Goal: Task Accomplishment & Management: Manage account settings

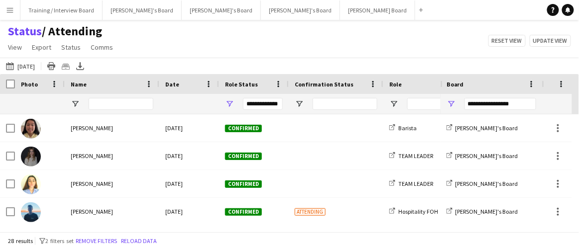
click at [8, 13] on app-icon "Menu" at bounding box center [10, 10] width 8 height 8
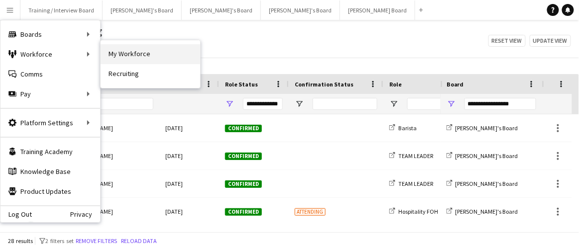
click at [125, 49] on link "My Workforce" at bounding box center [151, 54] width 100 height 20
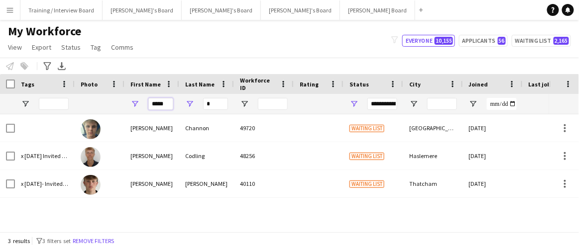
click at [171, 106] on input "*****" at bounding box center [160, 104] width 25 height 12
click at [219, 107] on input "*" at bounding box center [215, 104] width 25 height 12
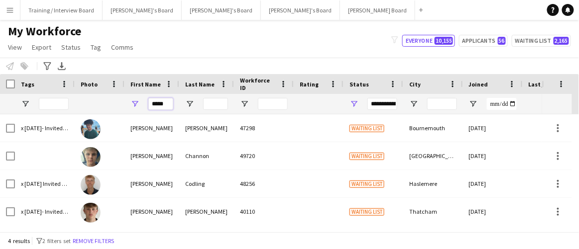
click at [152, 107] on input "*****" at bounding box center [160, 104] width 25 height 12
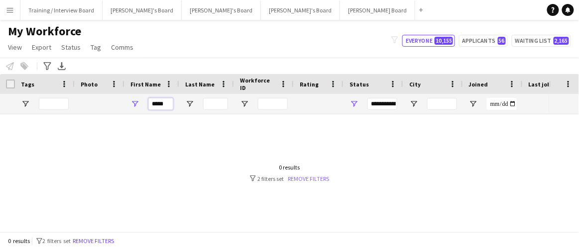
type input "*****"
click at [311, 181] on link "Remove filters" at bounding box center [308, 178] width 41 height 7
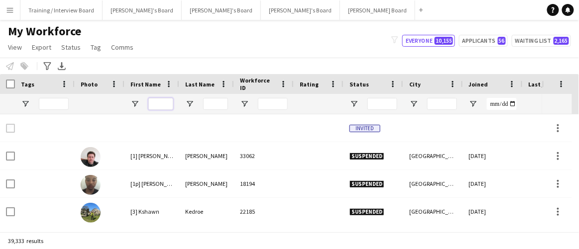
click at [164, 108] on input "First Name Filter Input" at bounding box center [160, 104] width 25 height 12
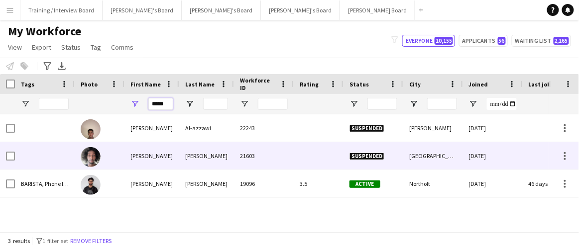
type input "*****"
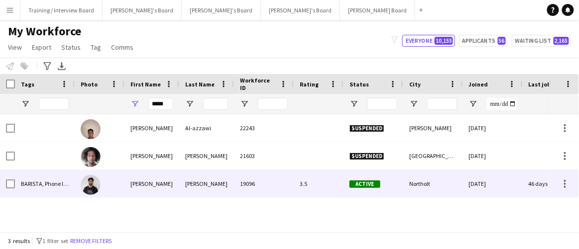
click at [181, 173] on div "Hussein" at bounding box center [206, 183] width 55 height 27
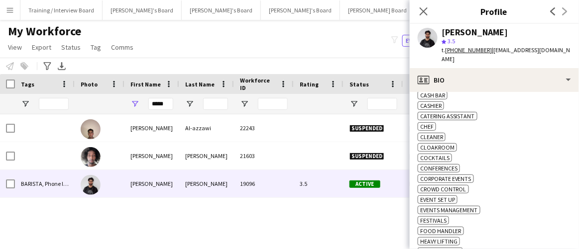
scroll to position [317, 0]
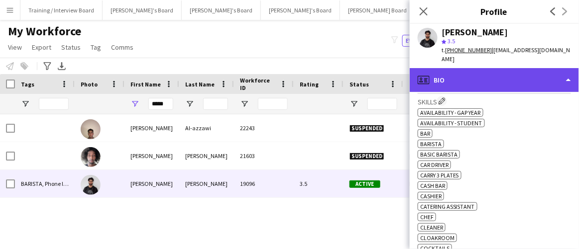
click at [494, 75] on div "profile Bio" at bounding box center [494, 80] width 169 height 24
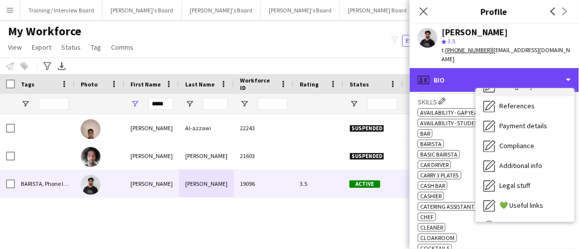
scroll to position [133, 0]
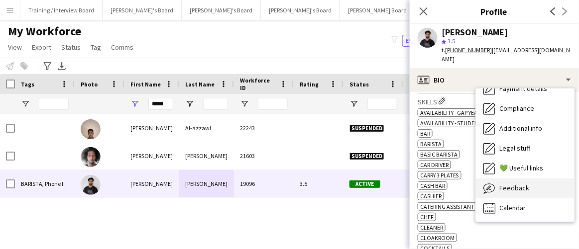
click at [517, 184] on span "Feedback" at bounding box center [515, 188] width 30 height 9
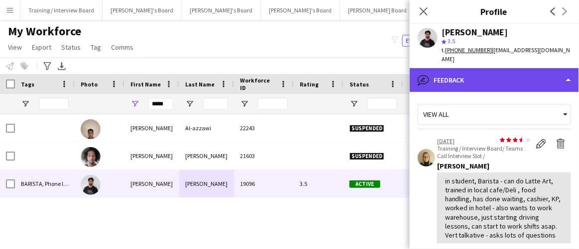
click at [458, 68] on div "bubble-pencil Feedback" at bounding box center [494, 80] width 169 height 24
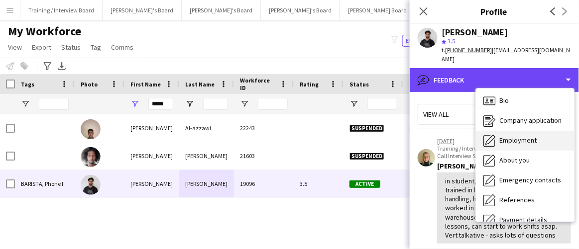
scroll to position [0, 0]
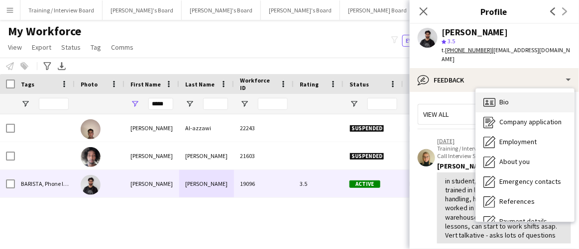
click at [514, 97] on div "Bio Bio" at bounding box center [525, 103] width 99 height 20
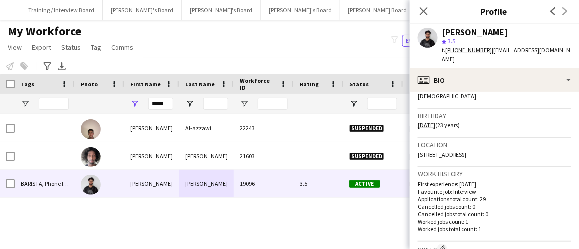
scroll to position [181, 0]
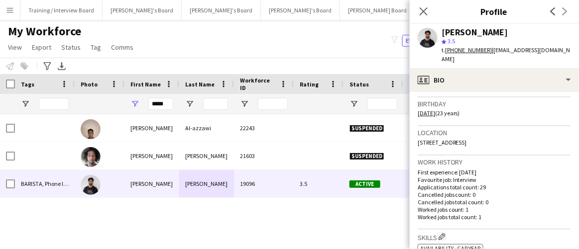
drag, startPoint x: 521, startPoint y: 127, endPoint x: 507, endPoint y: 133, distance: 15.6
click at [507, 133] on div "Location Northolt UB5 4FR, UK, Northolt, UB5 4FR" at bounding box center [494, 140] width 153 height 29
click at [524, 135] on div "Location Northolt UB5 4FR, UK, Northolt, UB5 4FR" at bounding box center [494, 140] width 153 height 29
drag, startPoint x: 516, startPoint y: 133, endPoint x: 498, endPoint y: 134, distance: 17.5
click at [498, 134] on div "Location Northolt UB5 4FR, UK, Northolt, UB5 4FR" at bounding box center [494, 140] width 153 height 29
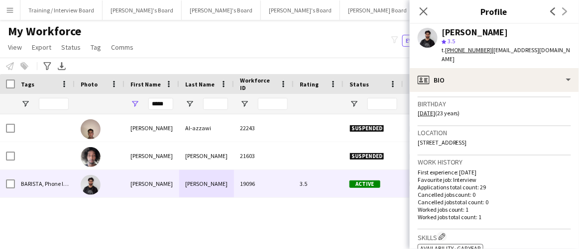
copy span "UB5 4FR"
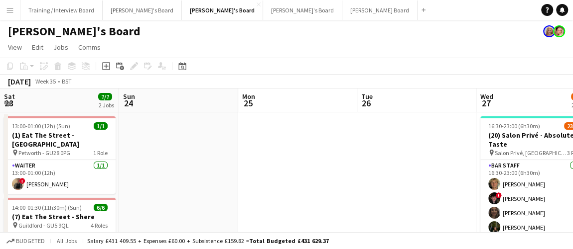
scroll to position [474, 0]
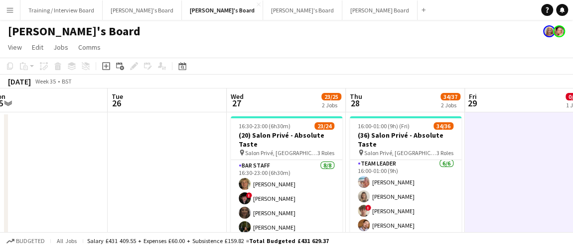
drag, startPoint x: 135, startPoint y: 202, endPoint x: 73, endPoint y: 202, distance: 62.7
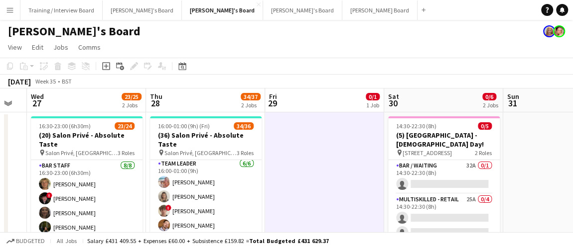
drag, startPoint x: 529, startPoint y: 197, endPoint x: 392, endPoint y: 197, distance: 136.9
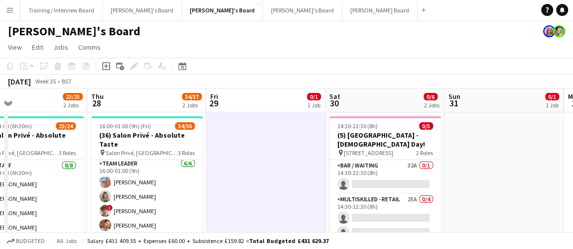
scroll to position [0, 401]
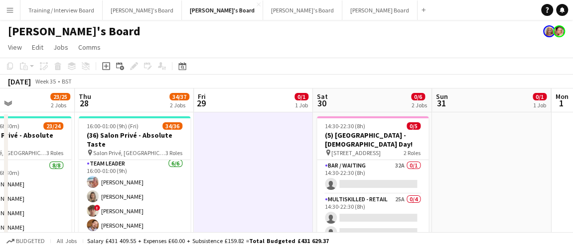
drag, startPoint x: 543, startPoint y: 202, endPoint x: 472, endPoint y: 203, distance: 71.2
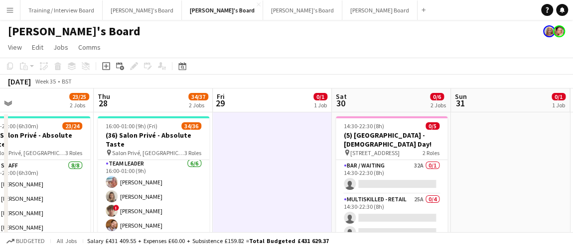
drag, startPoint x: 271, startPoint y: 172, endPoint x: 289, endPoint y: 167, distance: 19.1
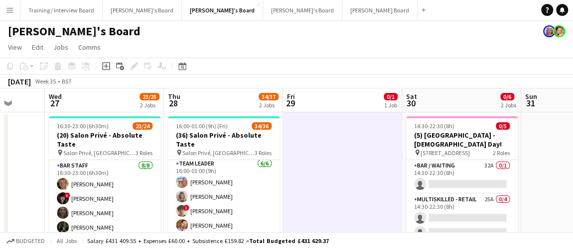
drag, startPoint x: 325, startPoint y: 161, endPoint x: 375, endPoint y: 166, distance: 50.5
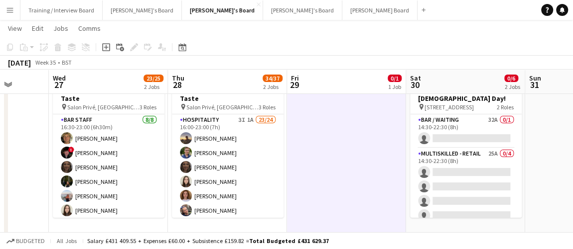
scroll to position [0, 288]
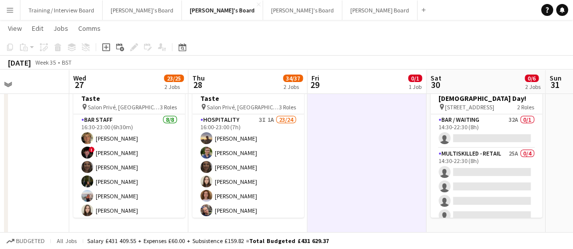
drag, startPoint x: 314, startPoint y: 184, endPoint x: 333, endPoint y: 176, distance: 20.8
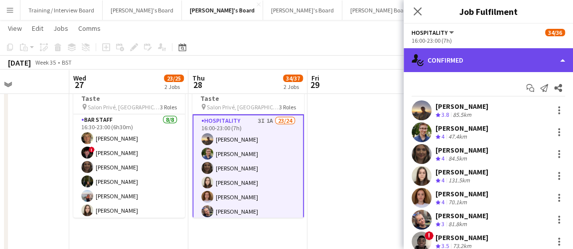
click at [462, 55] on div "single-neutral-actions-check-2 Confirmed" at bounding box center [487, 60] width 169 height 24
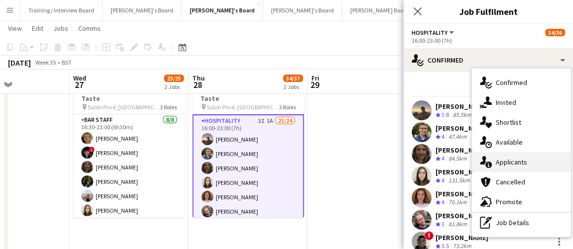
click at [520, 157] on div "single-neutral-actions-information Applicants" at bounding box center [521, 162] width 99 height 20
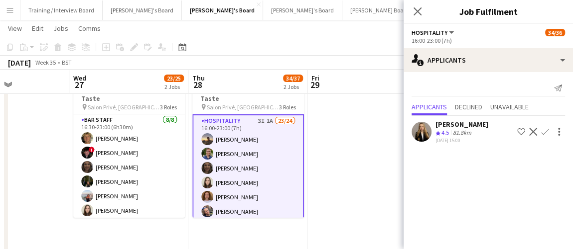
click at [473, 137] on div "81.8km" at bounding box center [462, 133] width 22 height 8
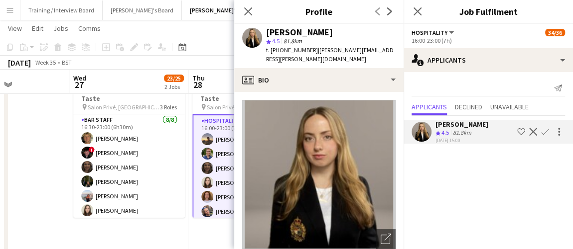
click at [336, 55] on div "t. [PHONE_NUMBER] | [PERSON_NAME][EMAIL_ADDRESS][PERSON_NAME][DOMAIN_NAME]" at bounding box center [330, 55] width 129 height 18
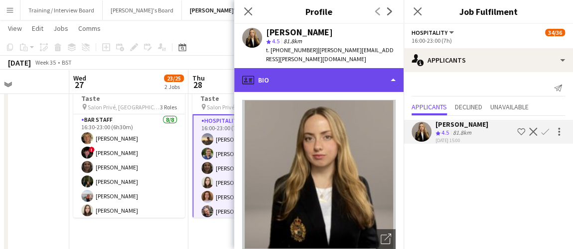
click at [326, 71] on div "profile Bio" at bounding box center [318, 80] width 169 height 24
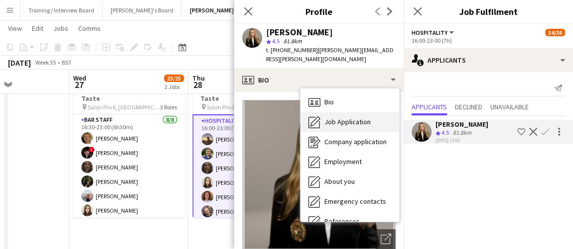
click at [327, 115] on div "Job Application Job Application" at bounding box center [349, 123] width 99 height 20
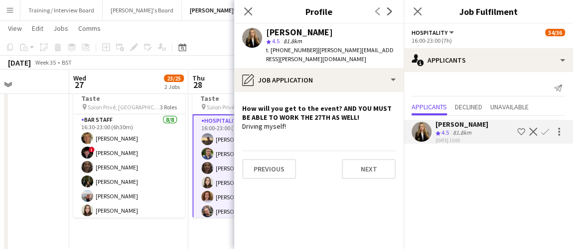
click at [541, 136] on app-icon "Confirm" at bounding box center [545, 132] width 8 height 8
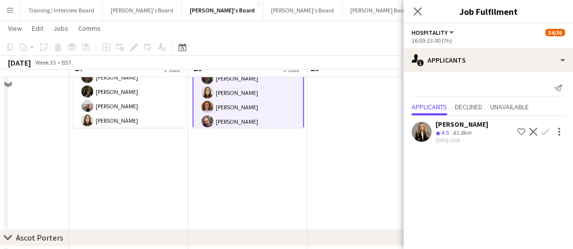
scroll to position [135, 0]
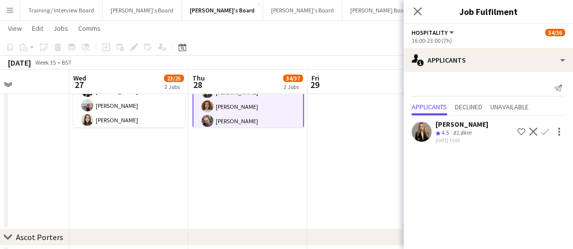
click at [549, 135] on button "Confirm" at bounding box center [545, 132] width 12 height 12
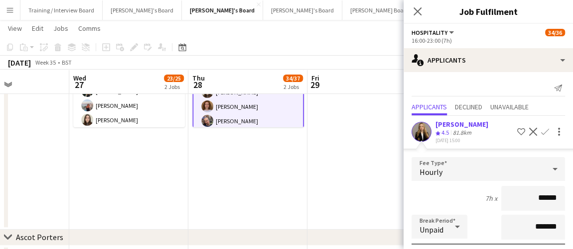
scroll to position [137, 0]
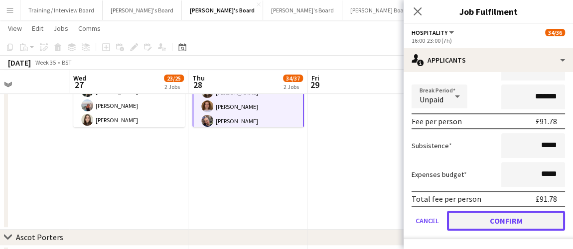
click at [524, 213] on button "Confirm" at bounding box center [506, 221] width 118 height 20
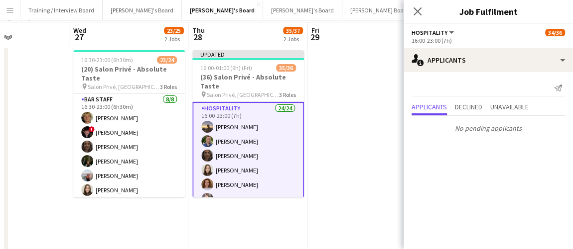
scroll to position [0, 0]
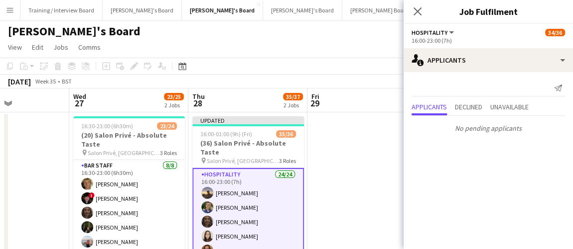
click at [366, 182] on app-date-cell at bounding box center [366, 240] width 119 height 254
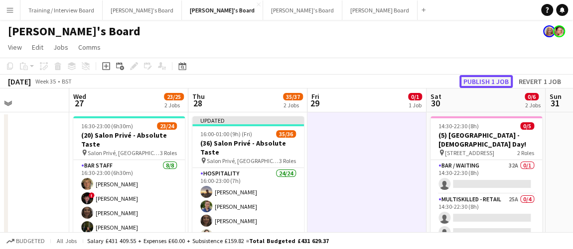
click at [494, 80] on button "Publish 1 job" at bounding box center [485, 81] width 53 height 13
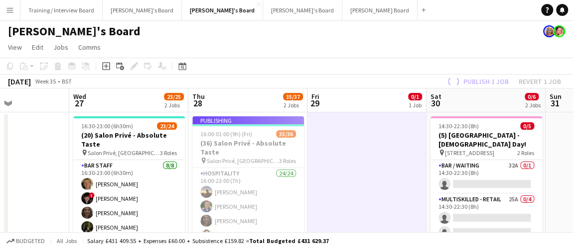
drag, startPoint x: 332, startPoint y: 205, endPoint x: 342, endPoint y: 200, distance: 11.8
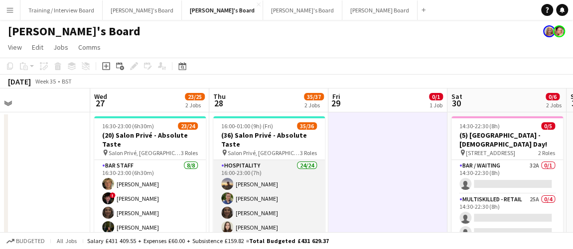
drag, startPoint x: 262, startPoint y: 209, endPoint x: 267, endPoint y: 221, distance: 12.8
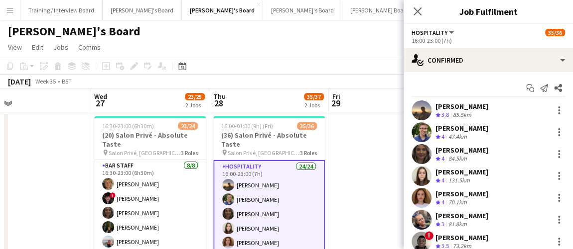
click at [384, 136] on app-date-cell at bounding box center [387, 240] width 119 height 254
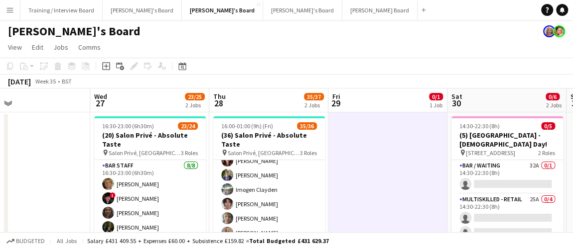
scroll to position [271, 0]
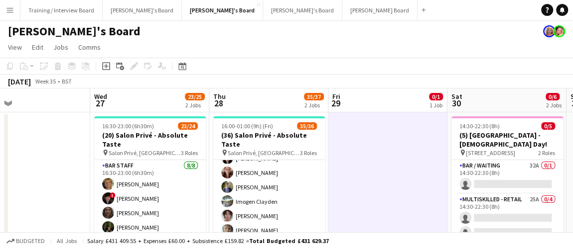
click at [280, 199] on app-card-role "Hospitality 24/24 16:00-23:00 (7h) [PERSON_NAME] [PERSON_NAME] [PERSON_NAME] [P…" at bounding box center [269, 72] width 112 height 366
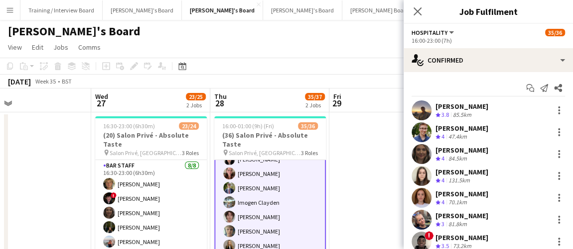
scroll to position [272, 0]
click at [491, 44] on app-options-switcher "Hospitality All roles Hospitality 35/36 16:00-23:00 (7h)" at bounding box center [487, 36] width 169 height 24
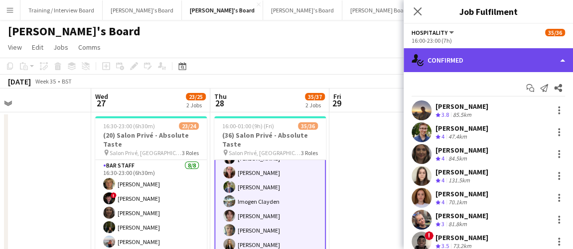
click at [491, 53] on div "single-neutral-actions-check-2 Confirmed" at bounding box center [487, 60] width 169 height 24
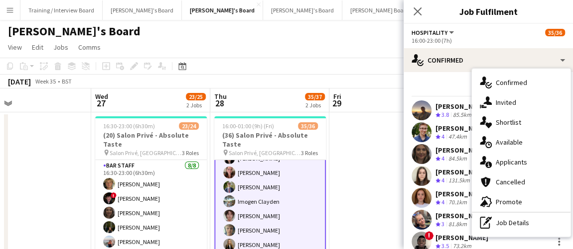
click at [525, 233] on div "single-neutral-actions-check-2 Confirmed single-neutral-actions-share-1 Invited…" at bounding box center [521, 153] width 99 height 168
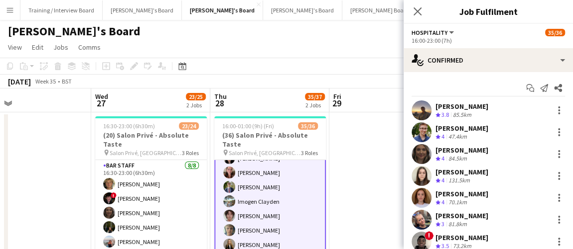
click at [493, 82] on div "Start chat Send notification Share" at bounding box center [487, 88] width 153 height 16
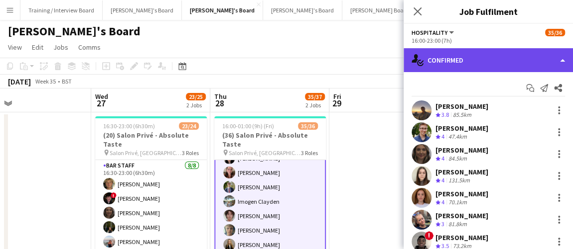
click at [486, 59] on div "single-neutral-actions-check-2 Confirmed" at bounding box center [487, 60] width 169 height 24
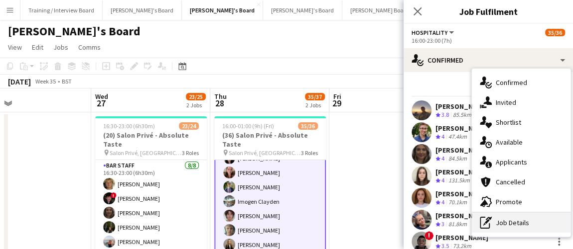
click at [543, 215] on div "pen-write Job Details" at bounding box center [521, 223] width 99 height 20
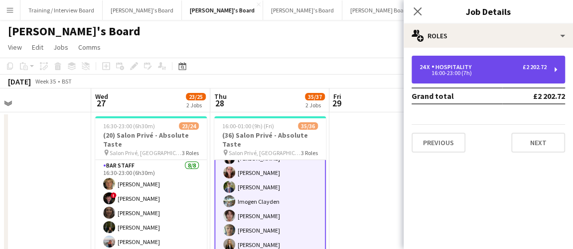
click at [485, 64] on div "24 x Hospitality £2 202.72" at bounding box center [482, 67] width 127 height 7
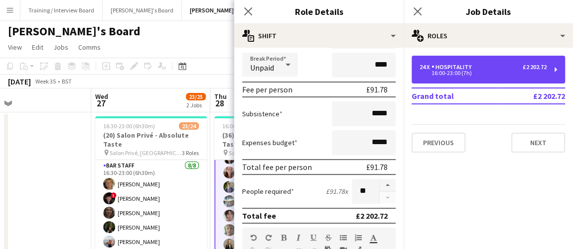
scroll to position [181, 0]
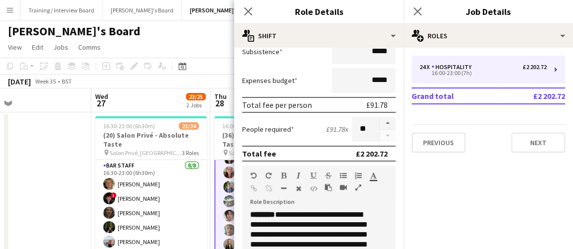
click at [389, 118] on form "**********" at bounding box center [318, 184] width 169 height 619
click at [385, 119] on button "button" at bounding box center [387, 123] width 16 height 13
click at [385, 122] on button "button" at bounding box center [387, 123] width 16 height 13
type input "**"
click at [72, 171] on app-date-cell at bounding box center [31, 240] width 119 height 254
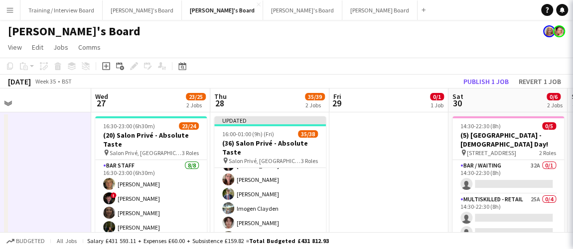
scroll to position [271, 0]
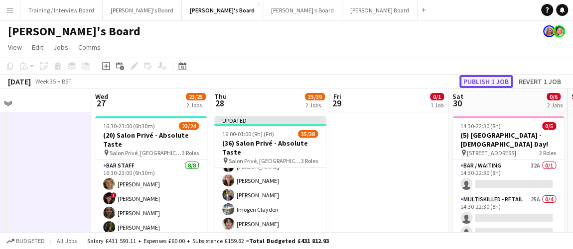
click at [482, 81] on button "Publish 1 job" at bounding box center [485, 81] width 53 height 13
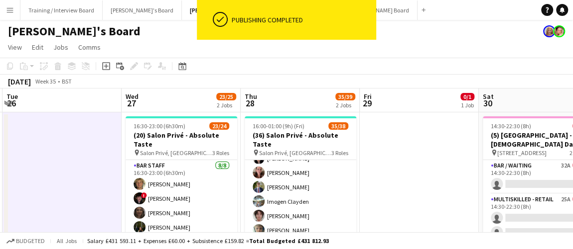
drag, startPoint x: 409, startPoint y: 171, endPoint x: 413, endPoint y: 168, distance: 5.1
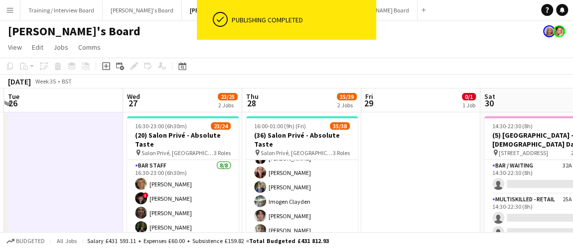
drag, startPoint x: 413, startPoint y: 169, endPoint x: 399, endPoint y: 172, distance: 14.4
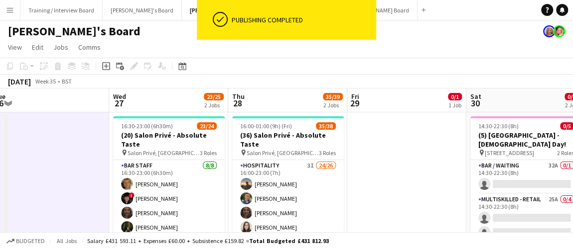
scroll to position [0, 217]
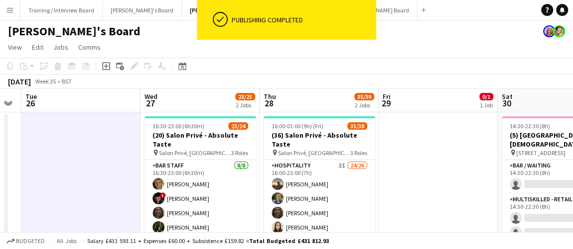
drag, startPoint x: 373, startPoint y: 159, endPoint x: 381, endPoint y: 157, distance: 8.8
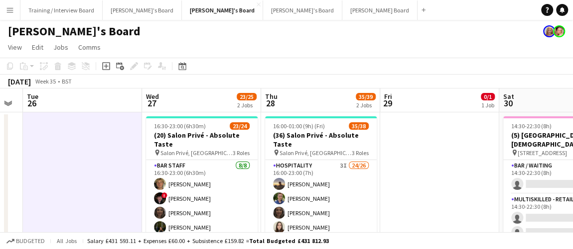
drag, startPoint x: 402, startPoint y: 224, endPoint x: 404, endPoint y: 217, distance: 6.6
click at [404, 217] on app-date-cell at bounding box center [439, 240] width 119 height 254
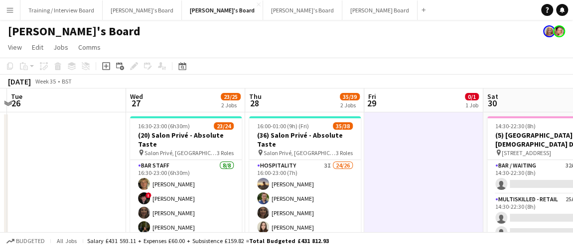
drag, startPoint x: 407, startPoint y: 214, endPoint x: 399, endPoint y: 215, distance: 8.0
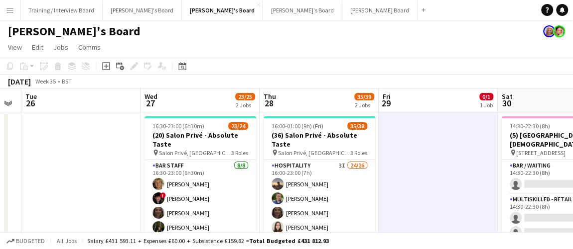
drag, startPoint x: 127, startPoint y: 185, endPoint x: 144, endPoint y: 176, distance: 18.5
click at [342, 16] on button "[PERSON_NAME] Board Close" at bounding box center [379, 9] width 75 height 19
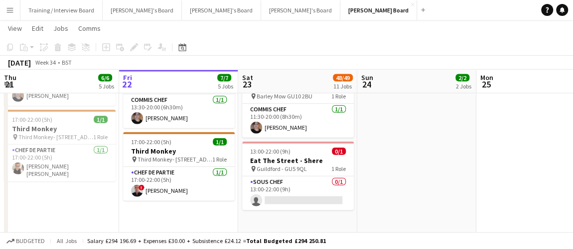
scroll to position [0, 266]
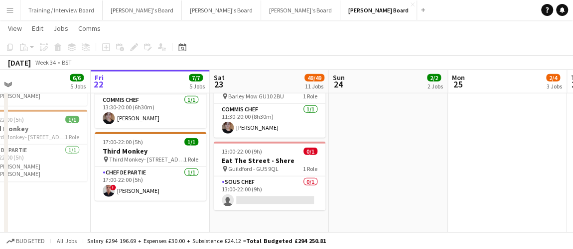
drag, startPoint x: 386, startPoint y: 178, endPoint x: 358, endPoint y: 180, distance: 28.5
click at [366, 247] on div "Budgeted All jobs Salary £294 196.69 + Expenses £30.00 + Subsistence £24.12 = T…" at bounding box center [286, 241] width 573 height 17
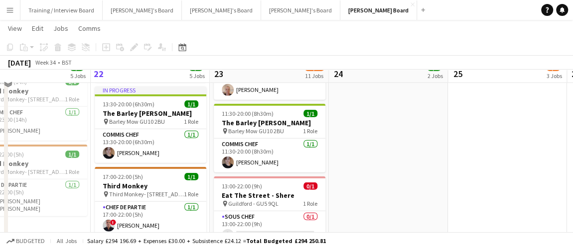
scroll to position [1178, 0]
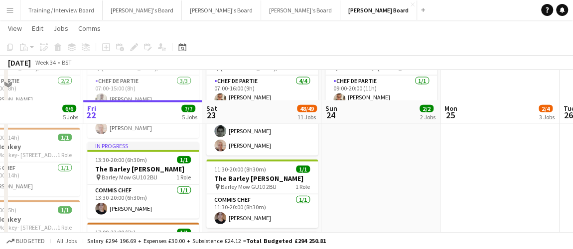
scroll to position [1237, 0]
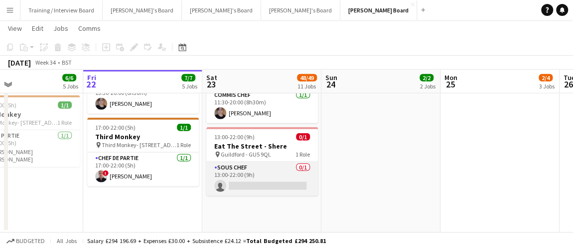
click at [256, 177] on app-card-role "Sous Chef 0/1 13:00-22:00 (9h) single-neutral-actions" at bounding box center [262, 179] width 112 height 34
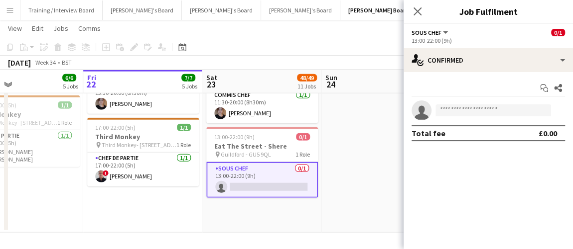
click at [373, 166] on app-date-cell "09:00-20:00 (11h) 1/1 Third Monkey pin Third Monkey- 46 South St 1 Role Chef de…" at bounding box center [380, 83] width 119 height 302
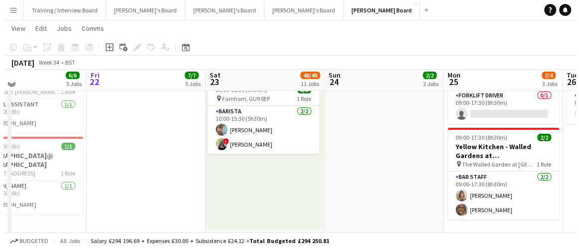
scroll to position [0, 0]
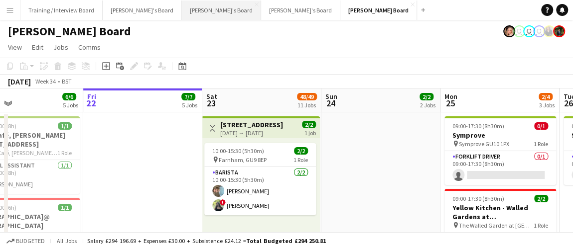
click at [182, 6] on button "[PERSON_NAME]'s Board Close" at bounding box center [221, 9] width 79 height 19
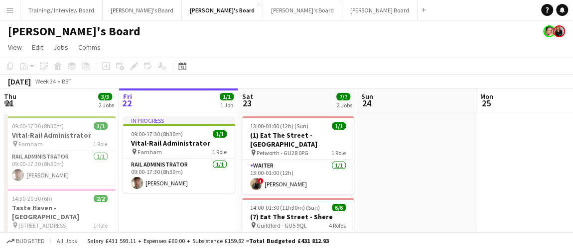
scroll to position [0, 320]
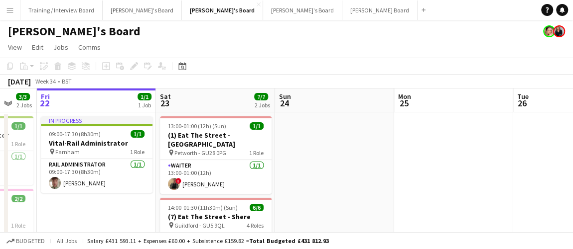
drag, startPoint x: 461, startPoint y: 172, endPoint x: 379, endPoint y: 161, distance: 82.8
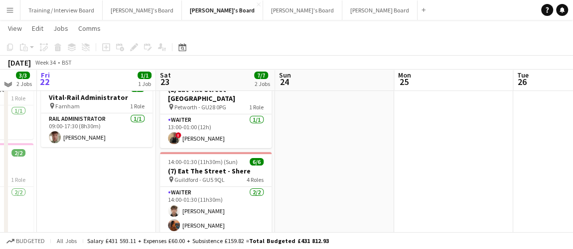
scroll to position [0, 0]
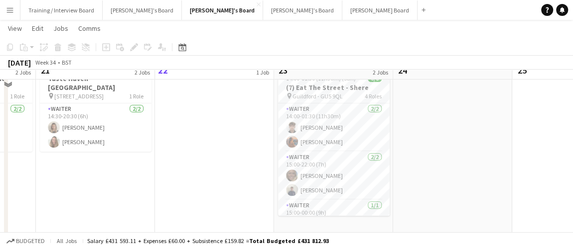
scroll to position [135, 0]
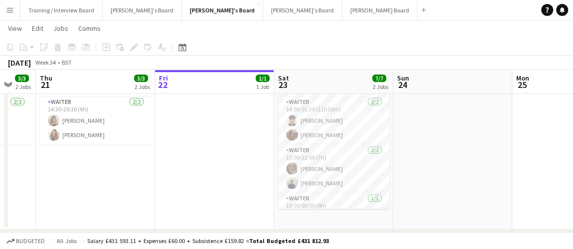
click at [532, 149] on app-date-cell at bounding box center [571, 103] width 119 height 254
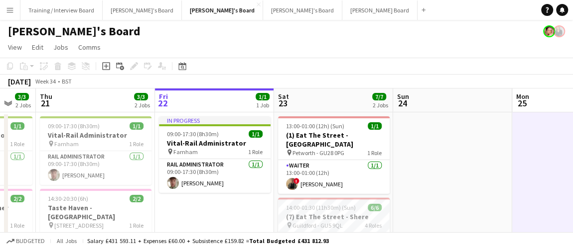
scroll to position [0, 0]
click at [252, 215] on app-date-cell "In progress 09:00-17:30 (8h30m) 1/1 Vital-Rail Administrator pin Farnham 1 Role…" at bounding box center [214, 240] width 119 height 254
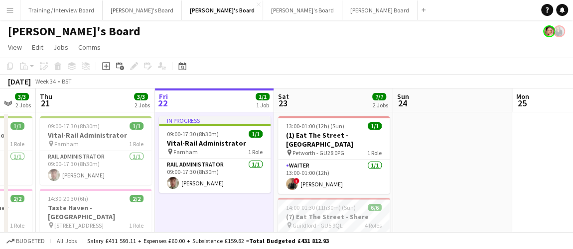
drag, startPoint x: 446, startPoint y: 160, endPoint x: 233, endPoint y: 158, distance: 213.6
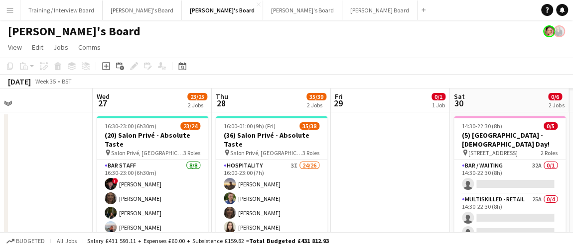
drag, startPoint x: 187, startPoint y: 165, endPoint x: 122, endPoint y: 132, distance: 73.5
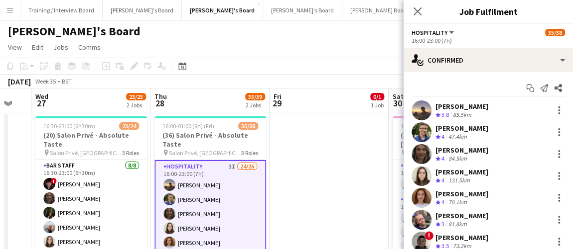
drag, startPoint x: 470, startPoint y: 83, endPoint x: 467, endPoint y: 74, distance: 9.2
click at [469, 81] on div "Start chat Send notification Share" at bounding box center [487, 88] width 153 height 16
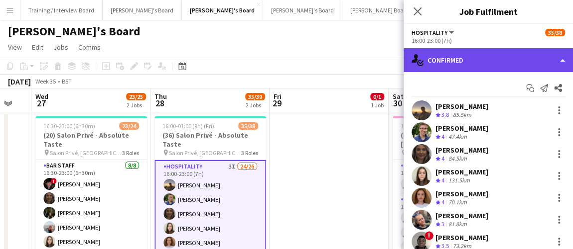
click at [499, 55] on div "single-neutral-actions-check-2 Confirmed" at bounding box center [487, 60] width 169 height 24
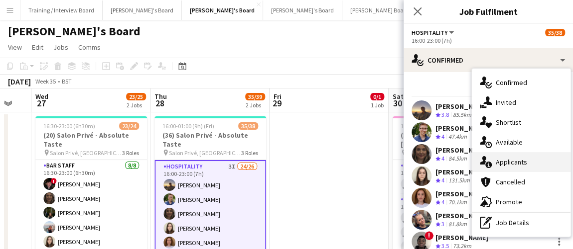
click at [526, 157] on div "single-neutral-actions-information Applicants" at bounding box center [521, 162] width 99 height 20
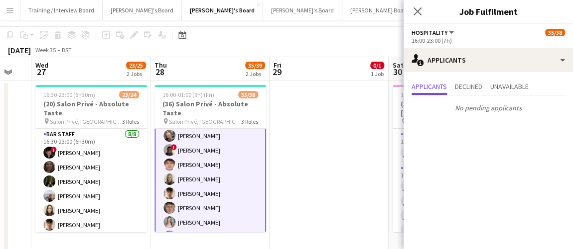
scroll to position [45, 0]
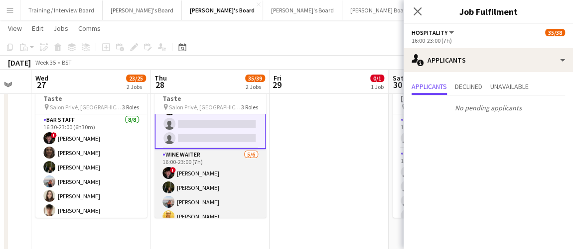
click at [217, 194] on app-card-role "WINE WAITER [DATE] 16:00-23:00 (7h) ! [PERSON_NAME] [PERSON_NAME] [PERSON_NAME]…" at bounding box center [210, 202] width 112 height 106
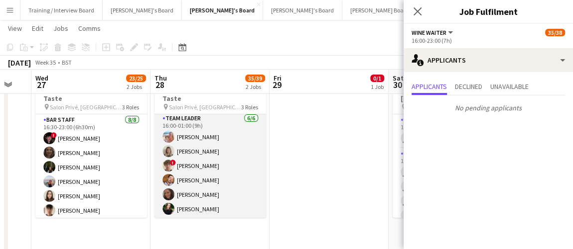
click at [217, 193] on app-card-role "TEAM LEADER [DATE] 16:00-01:00 (9h) [PERSON_NAME] [PERSON_NAME] ! [PERSON_NAME]…" at bounding box center [210, 166] width 112 height 106
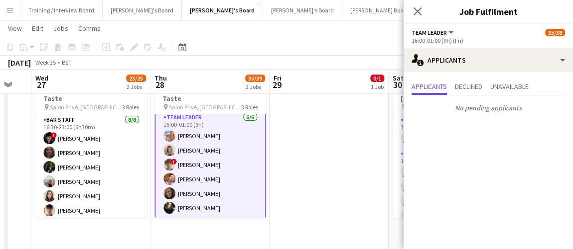
click at [349, 190] on app-date-cell at bounding box center [328, 194] width 119 height 254
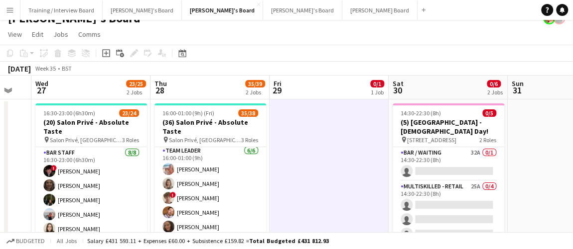
scroll to position [0, 0]
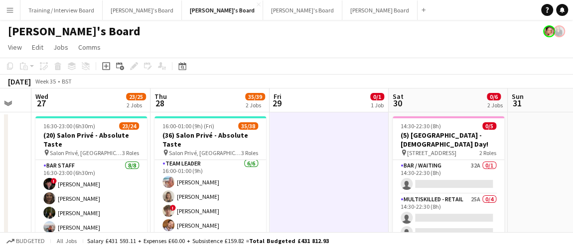
click at [355, 237] on div "Budgeted All jobs Salary £431 593.11 + Expenses £60.00 + Subsistence £159.82 = …" at bounding box center [286, 241] width 573 height 17
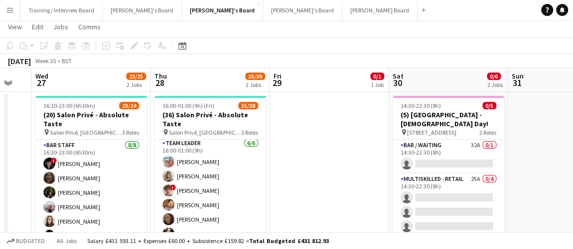
scroll to position [45, 0]
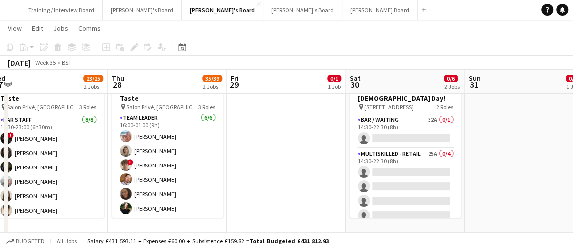
drag, startPoint x: 273, startPoint y: 182, endPoint x: 472, endPoint y: 212, distance: 200.9
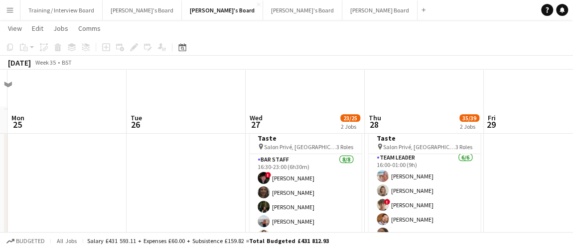
scroll to position [0, 0]
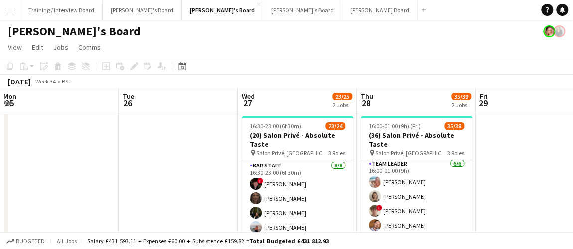
drag, startPoint x: 332, startPoint y: 158, endPoint x: 429, endPoint y: 158, distance: 97.1
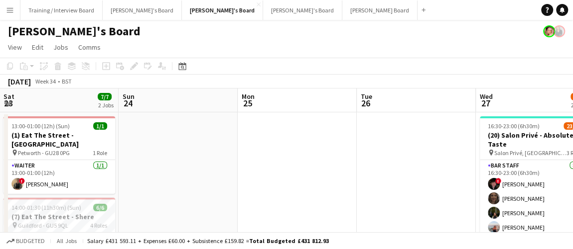
drag, startPoint x: 200, startPoint y: 155, endPoint x: 244, endPoint y: 146, distance: 45.1
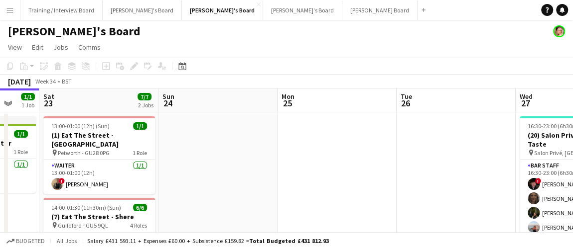
scroll to position [0, 308]
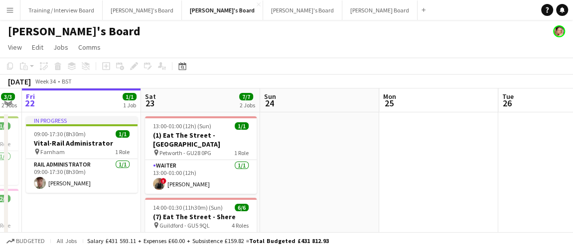
drag, startPoint x: 203, startPoint y: 189, endPoint x: 332, endPoint y: 192, distance: 129.0
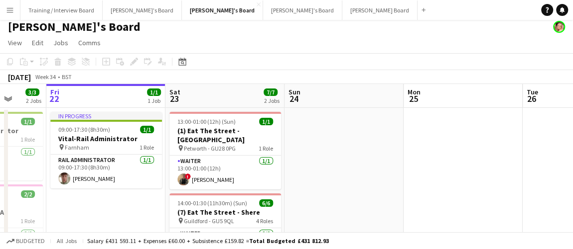
scroll to position [0, 0]
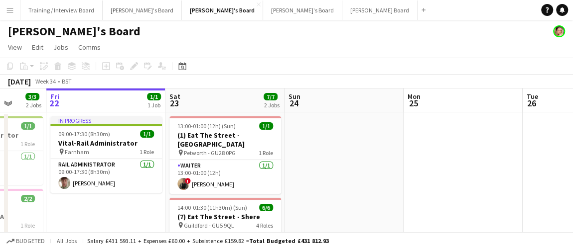
click at [4, 4] on button "Menu" at bounding box center [10, 10] width 20 height 20
